Goal: Task Accomplishment & Management: Manage account settings

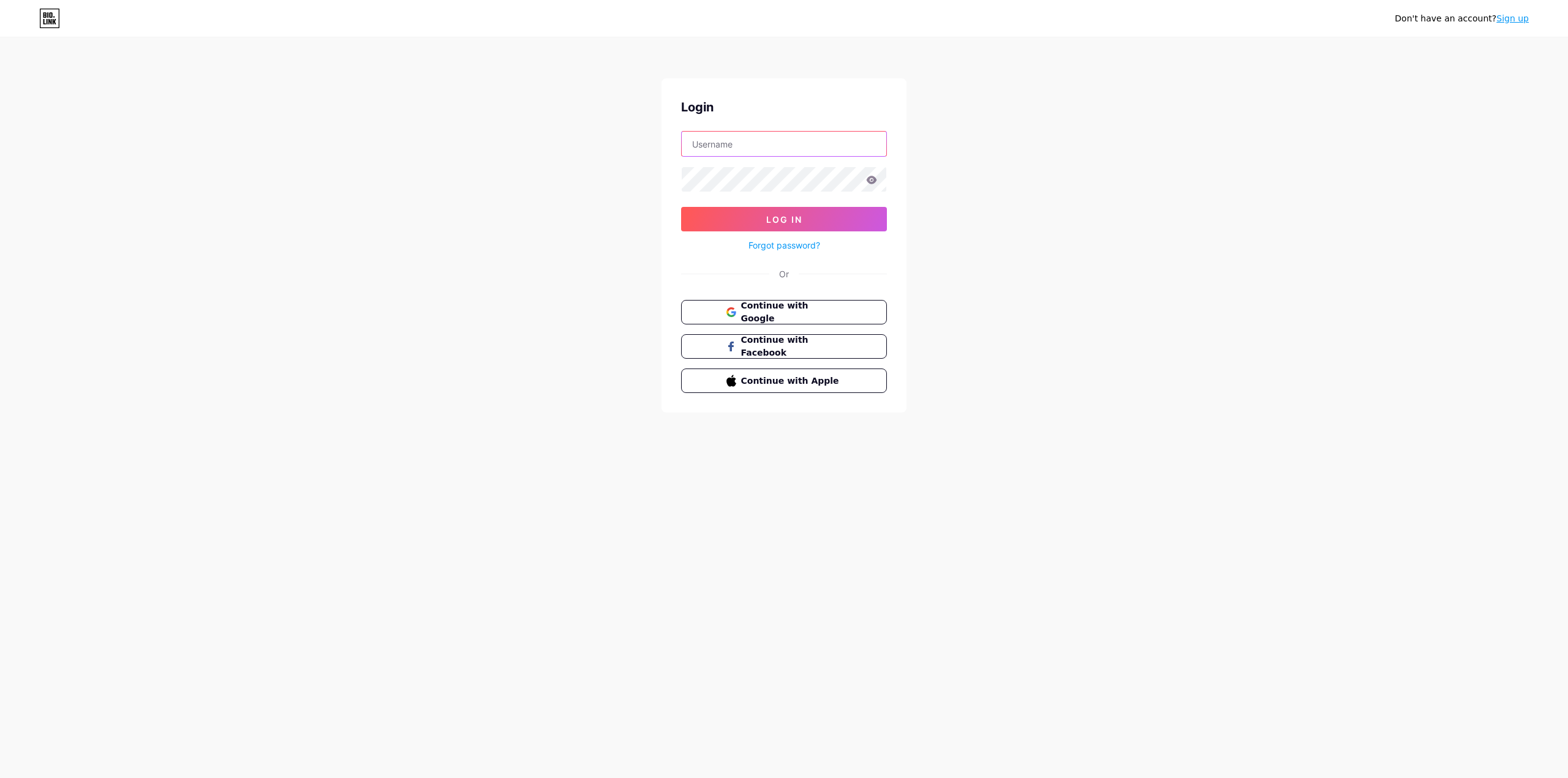
click at [796, 135] on input "text" at bounding box center [784, 143] width 205 height 24
type input "[DOMAIN_NAME][EMAIL_ADDRESS][DOMAIN_NAME]"
click at [681, 207] on button "Log In" at bounding box center [783, 219] width 205 height 24
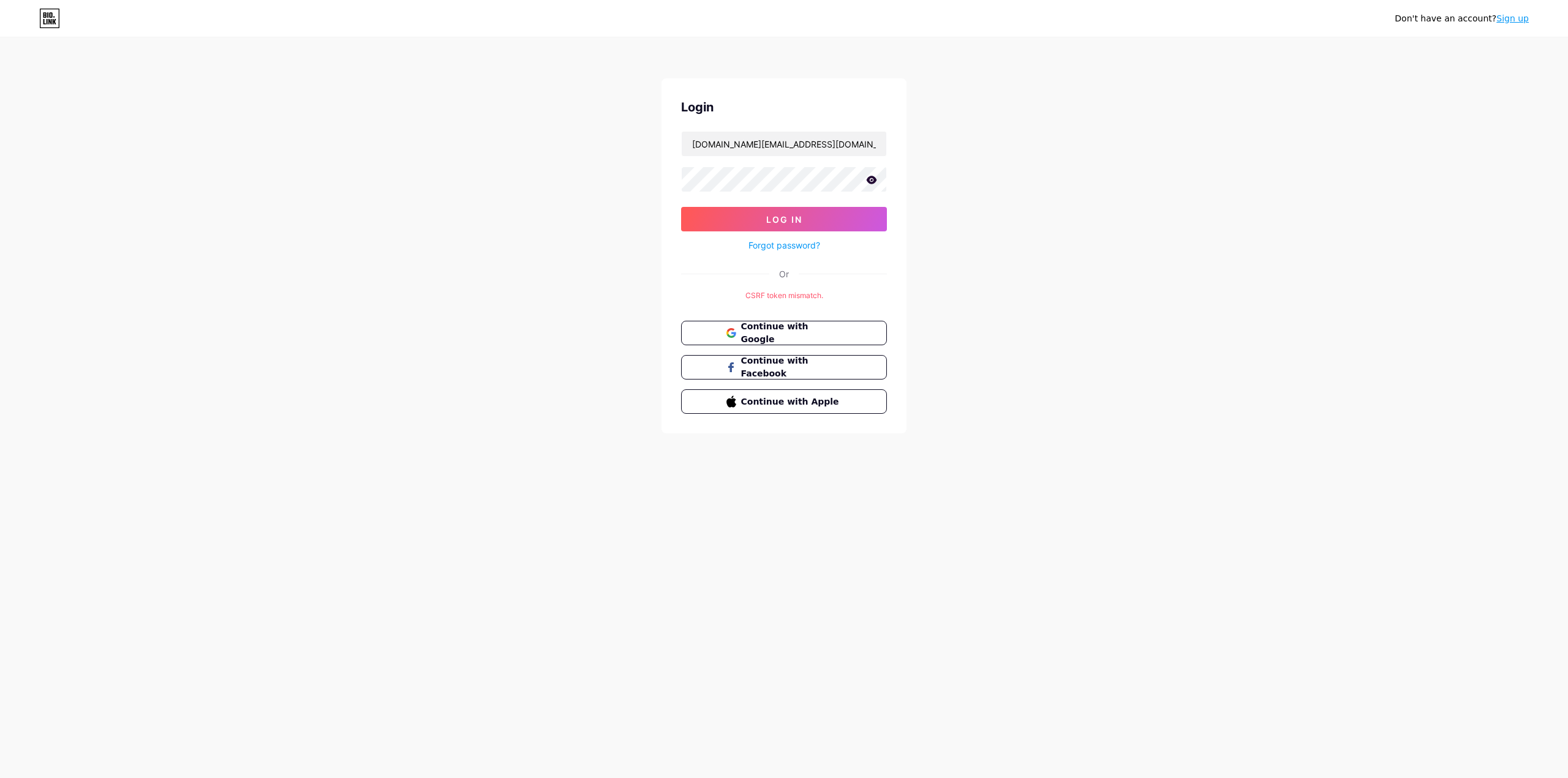
click at [805, 348] on div "Continue with Google Continue with Facebook Continue with Apple" at bounding box center [783, 367] width 205 height 93
click at [804, 341] on button "Continue with Google" at bounding box center [783, 334] width 209 height 25
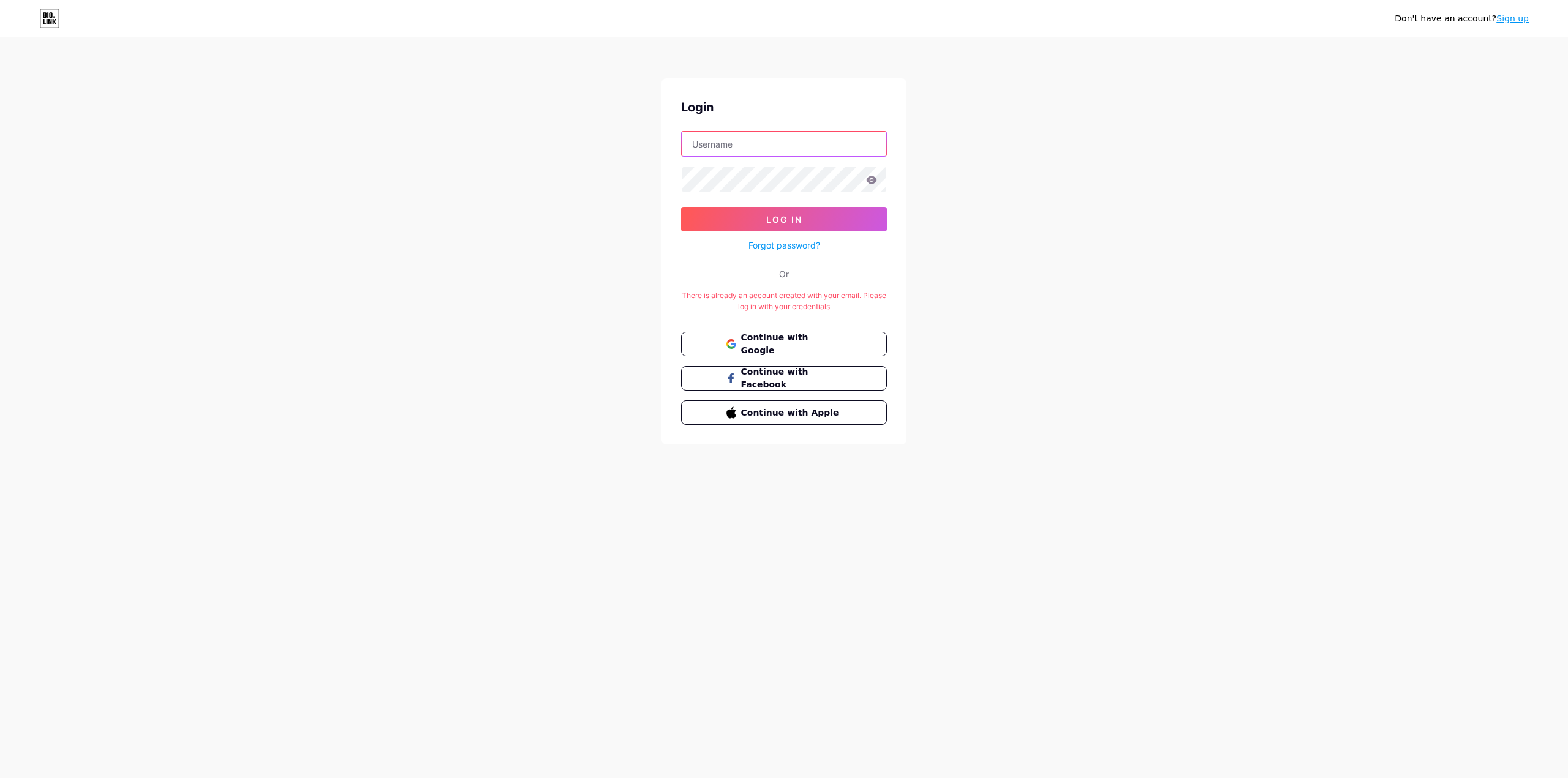
click at [782, 135] on input "text" at bounding box center [784, 143] width 205 height 24
type input "[DOMAIN_NAME][EMAIL_ADDRESS][DOMAIN_NAME]"
click at [681, 207] on button "Log In" at bounding box center [783, 219] width 205 height 24
click at [873, 177] on icon at bounding box center [871, 179] width 10 height 8
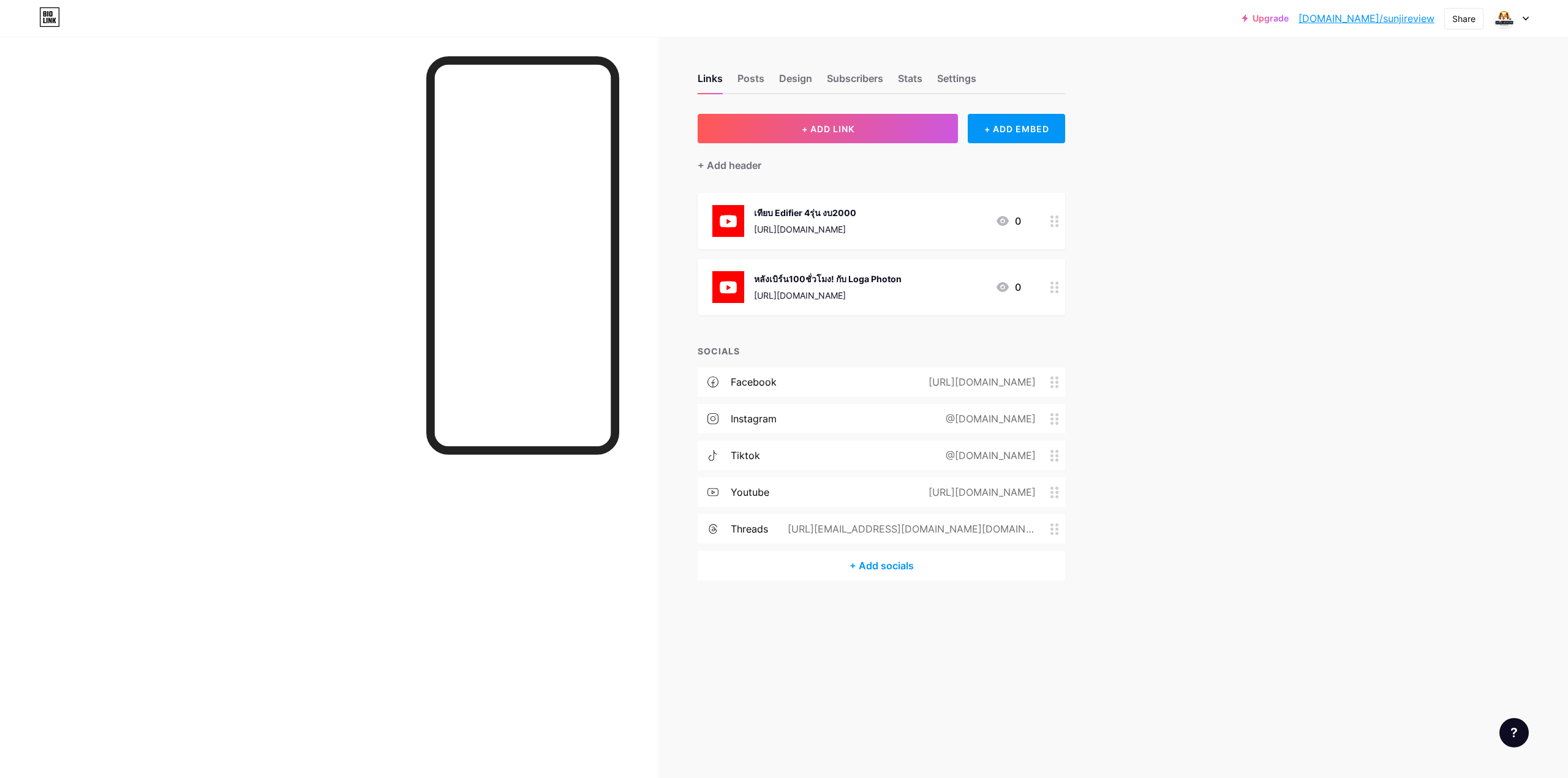
click at [1056, 219] on icon at bounding box center [1055, 221] width 9 height 12
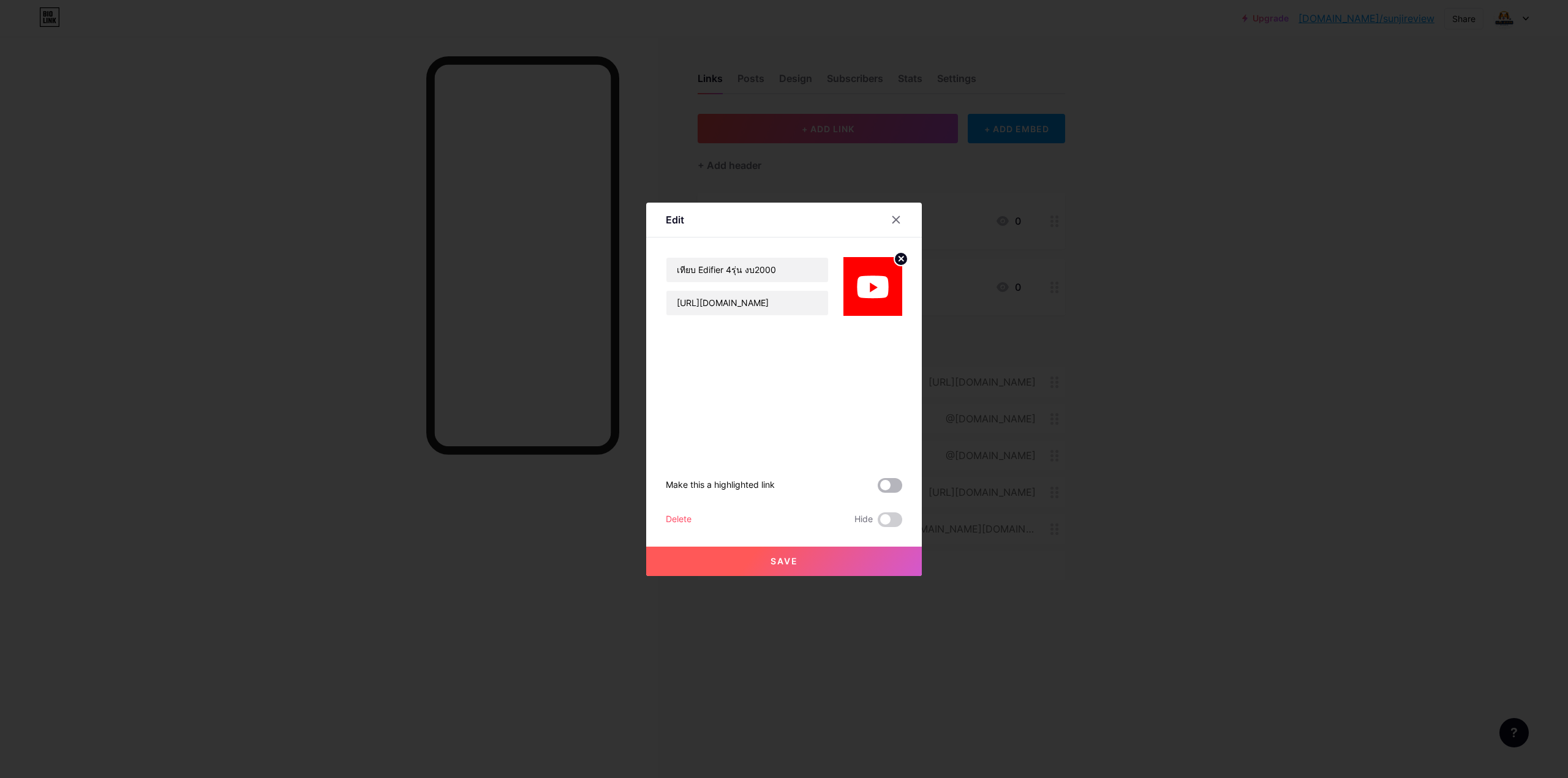
click at [892, 487] on span at bounding box center [889, 485] width 24 height 15
click at [878, 489] on input "checkbox" at bounding box center [878, 489] width 0 height 0
click at [888, 485] on span at bounding box center [889, 485] width 24 height 15
click at [878, 489] on input "checkbox" at bounding box center [878, 489] width 0 height 0
click at [897, 220] on icon at bounding box center [896, 219] width 9 height 9
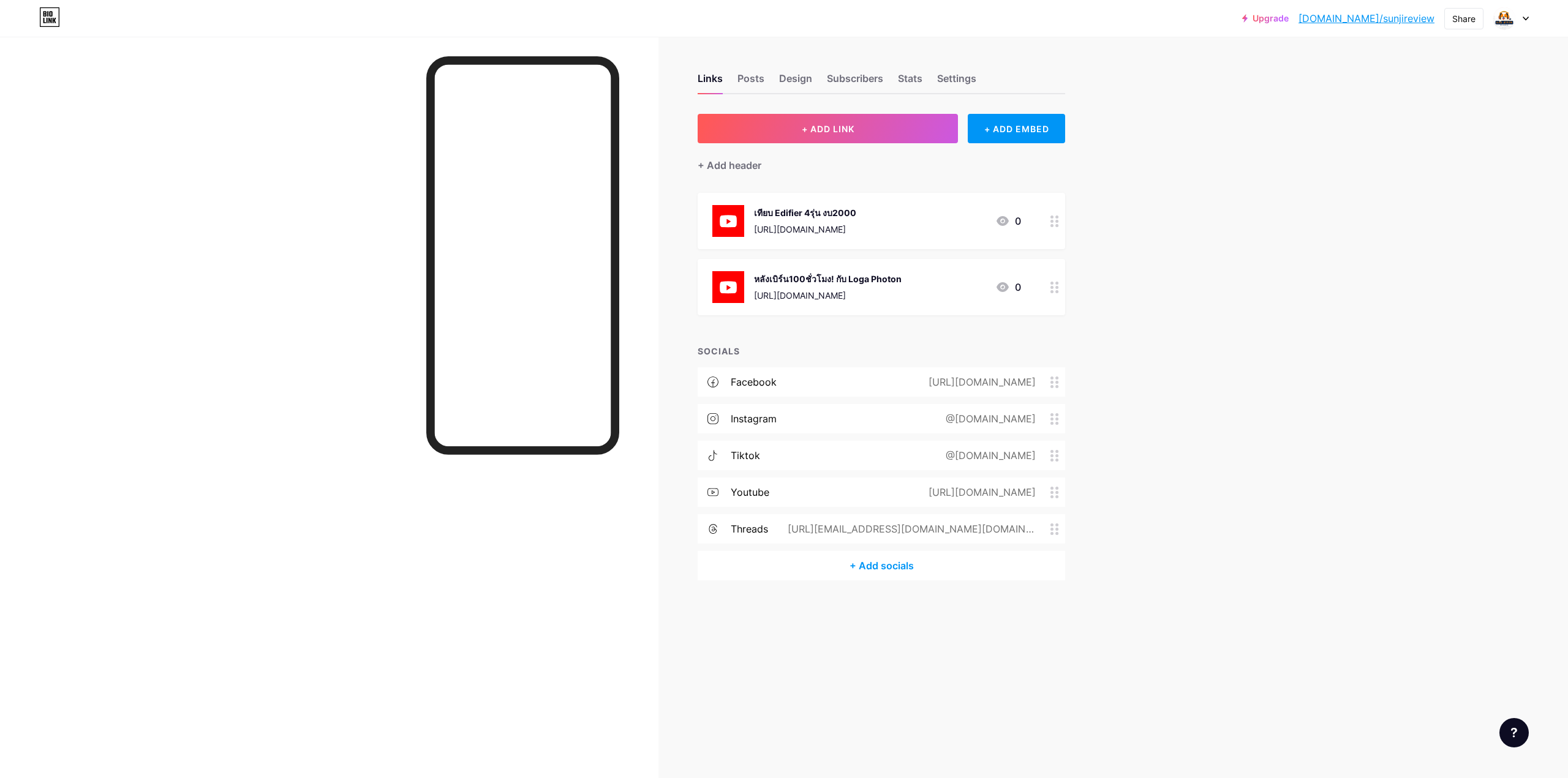
click at [1051, 290] on circle at bounding box center [1052, 292] width 3 height 3
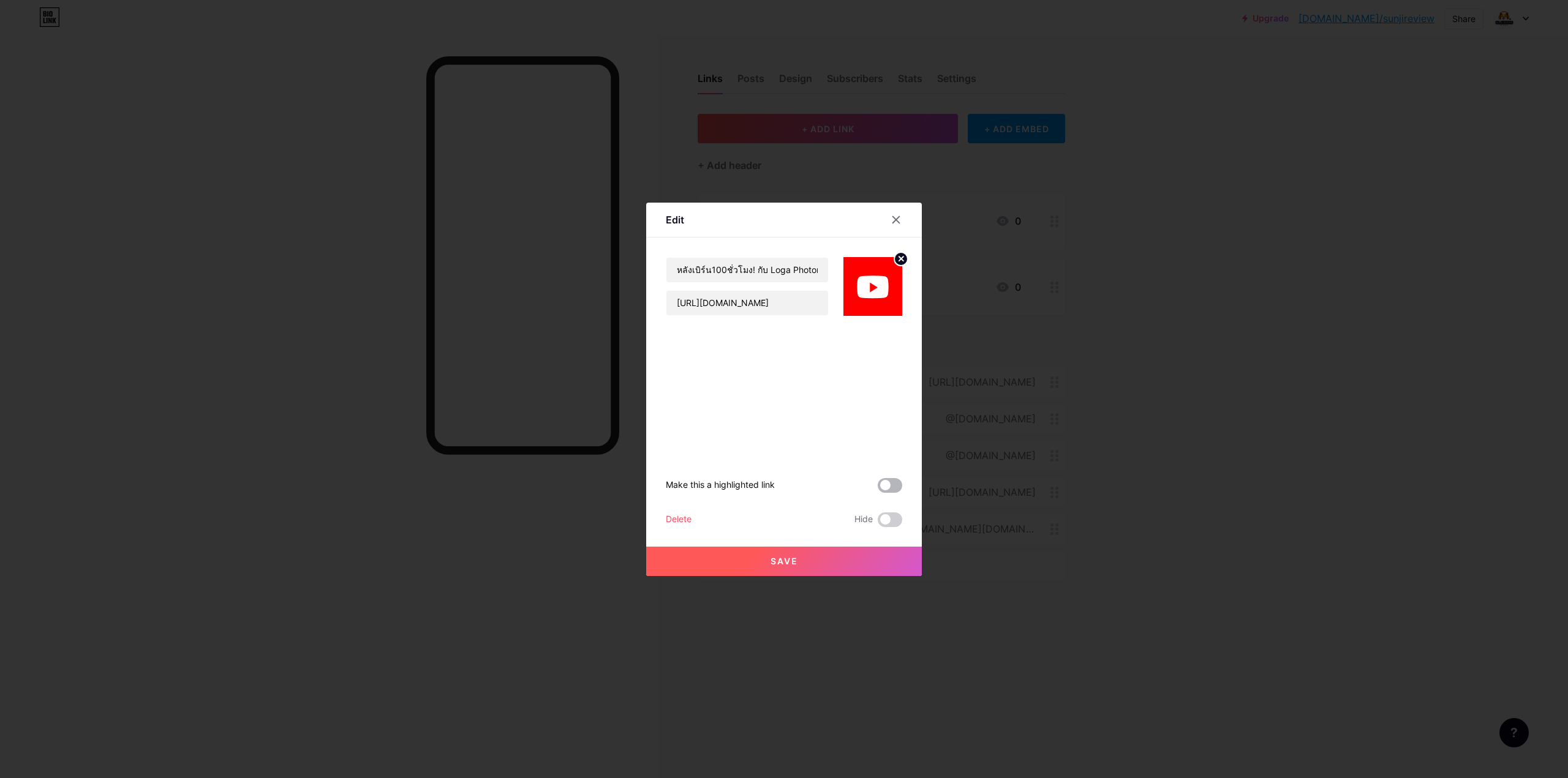
click at [886, 486] on span at bounding box center [889, 485] width 24 height 15
click at [878, 489] on input "checkbox" at bounding box center [878, 489] width 0 height 0
click at [795, 567] on button "Save" at bounding box center [784, 561] width 276 height 29
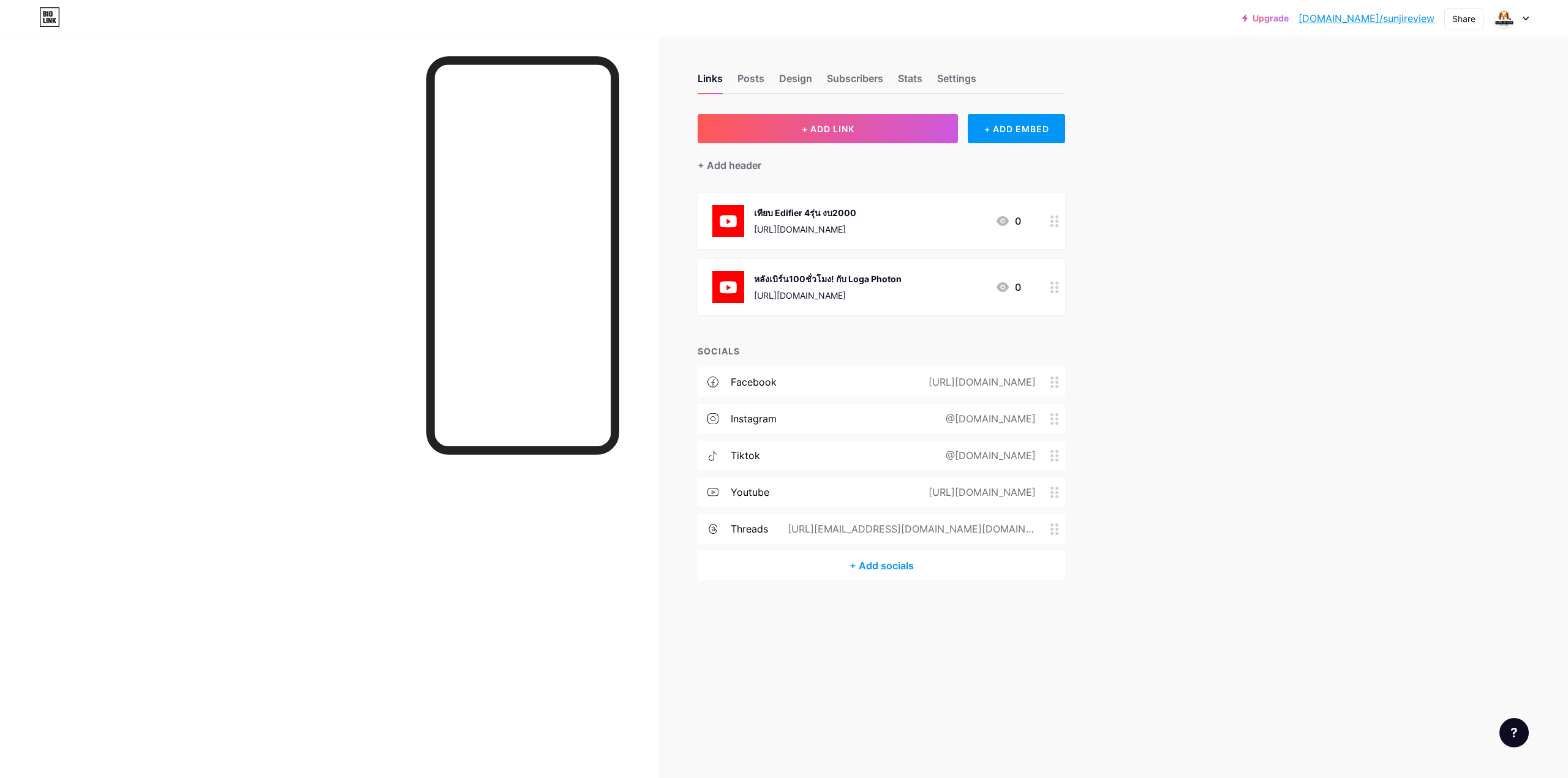
click at [1050, 289] on div at bounding box center [1055, 287] width 20 height 57
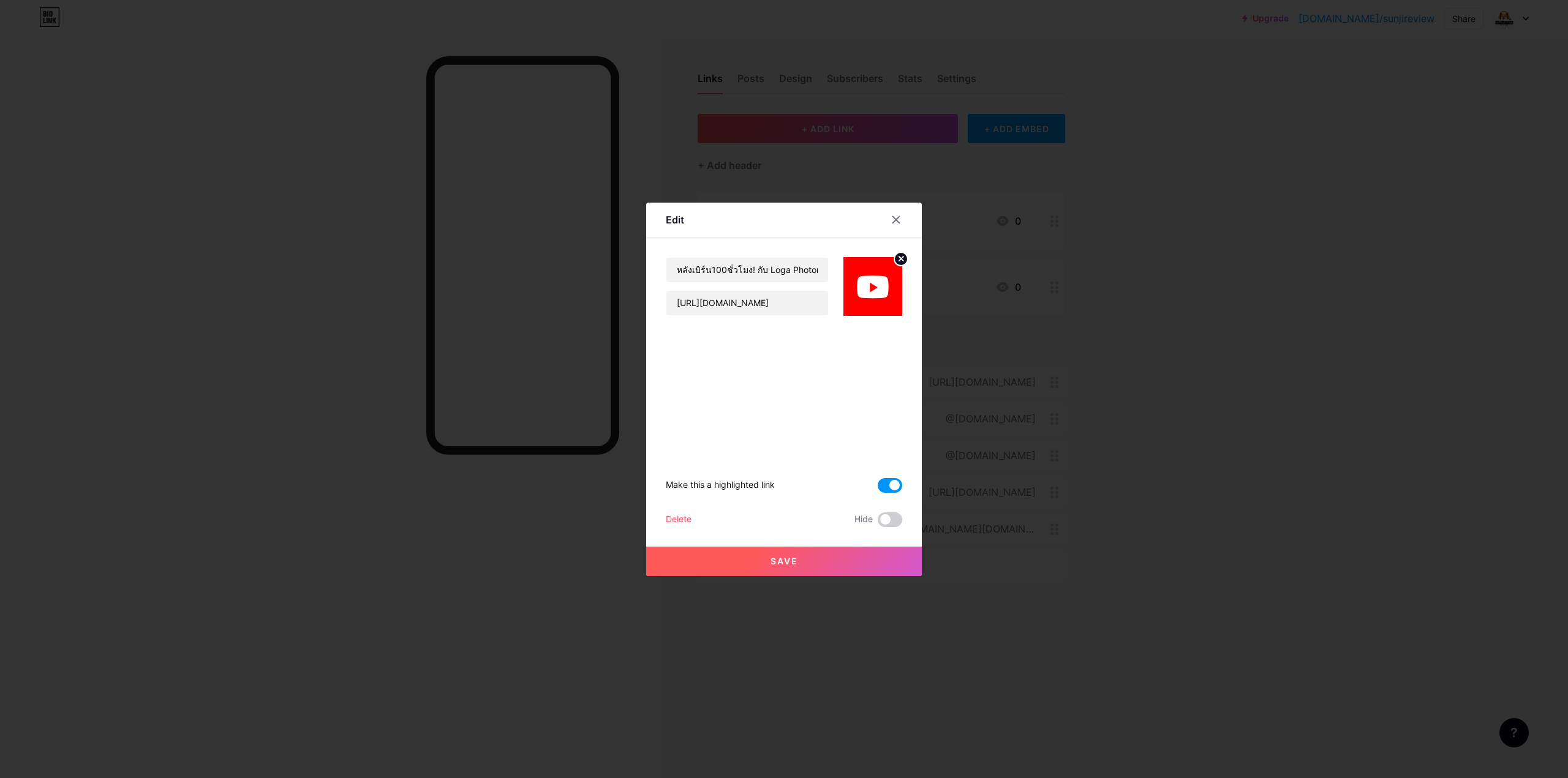
click at [900, 485] on span at bounding box center [889, 485] width 24 height 15
click at [878, 489] on input "checkbox" at bounding box center [878, 489] width 0 height 0
click at [789, 565] on span "Save" at bounding box center [784, 561] width 28 height 10
